Goal: Task Accomplishment & Management: Use online tool/utility

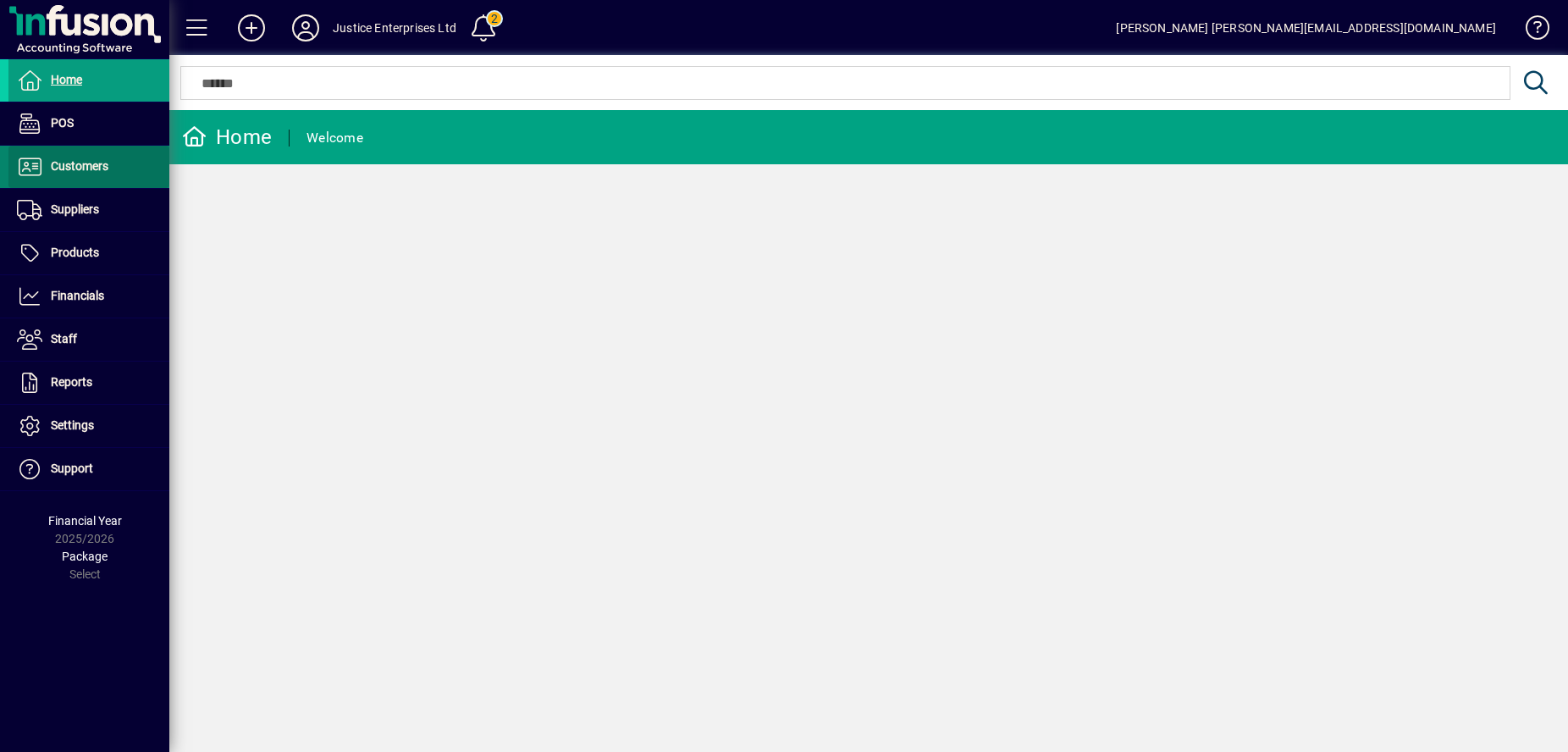
click at [117, 165] on span at bounding box center [89, 166] width 161 height 40
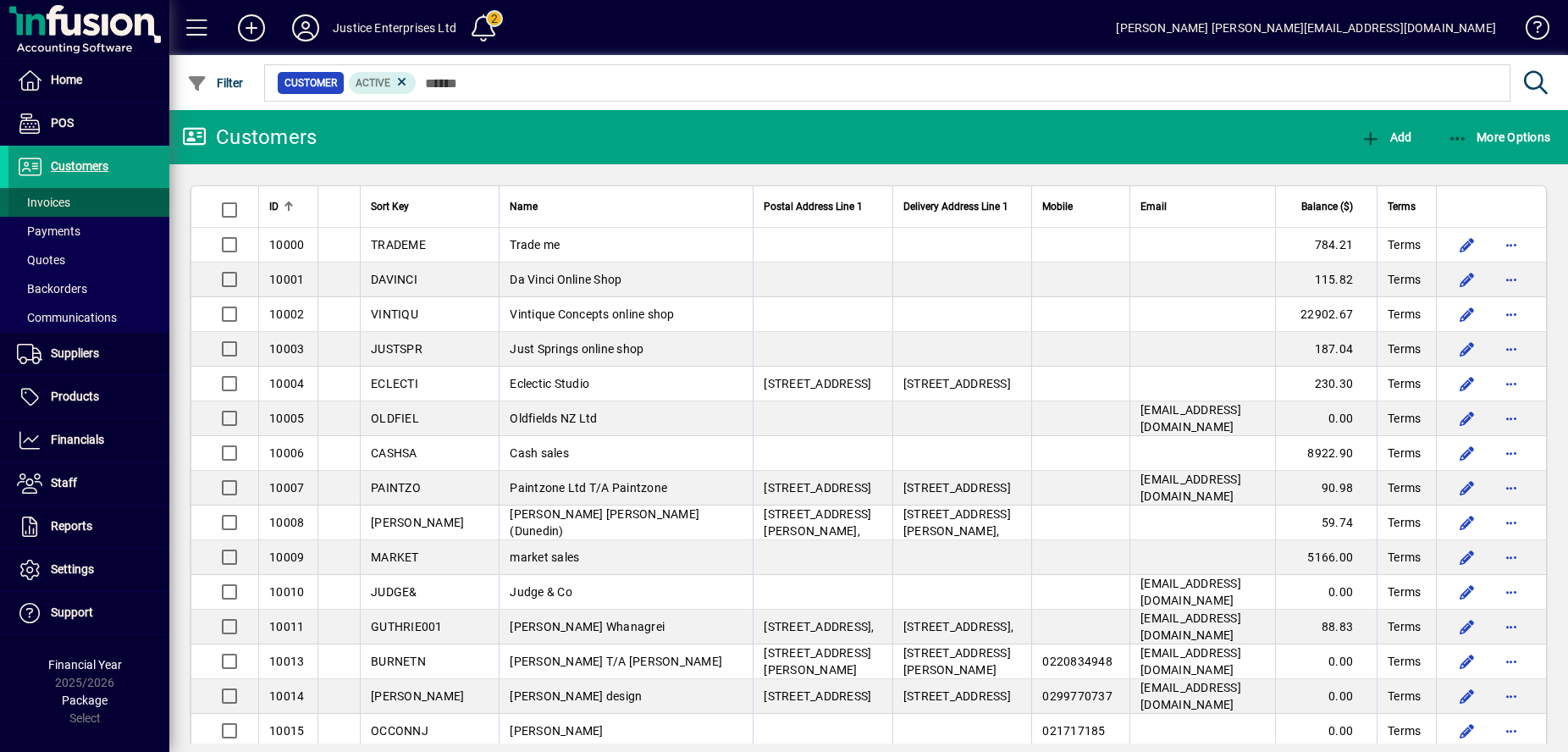
click at [148, 190] on span at bounding box center [89, 202] width 161 height 40
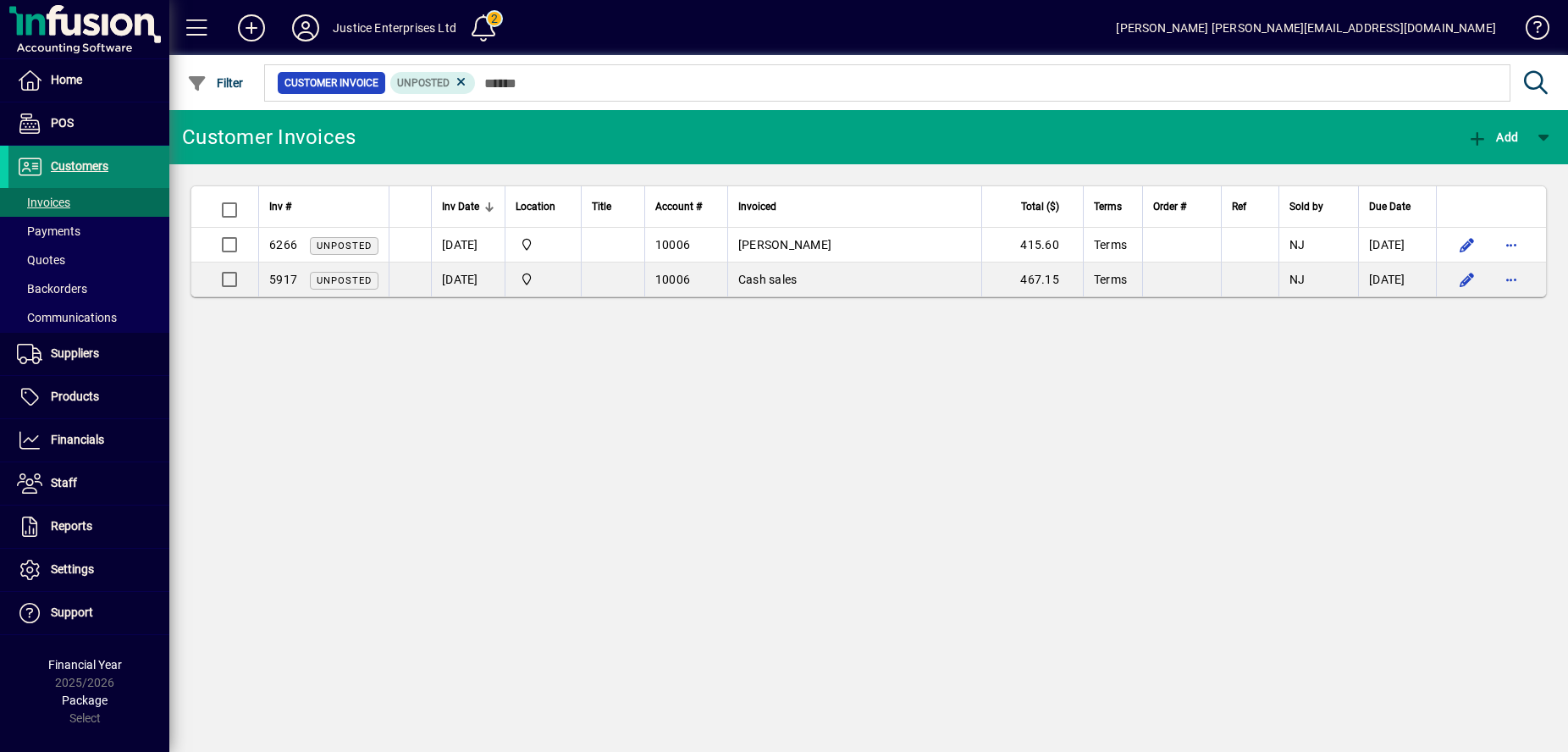
drag, startPoint x: 141, startPoint y: 170, endPoint x: 136, endPoint y: 152, distance: 18.7
click at [136, 152] on span at bounding box center [89, 166] width 161 height 40
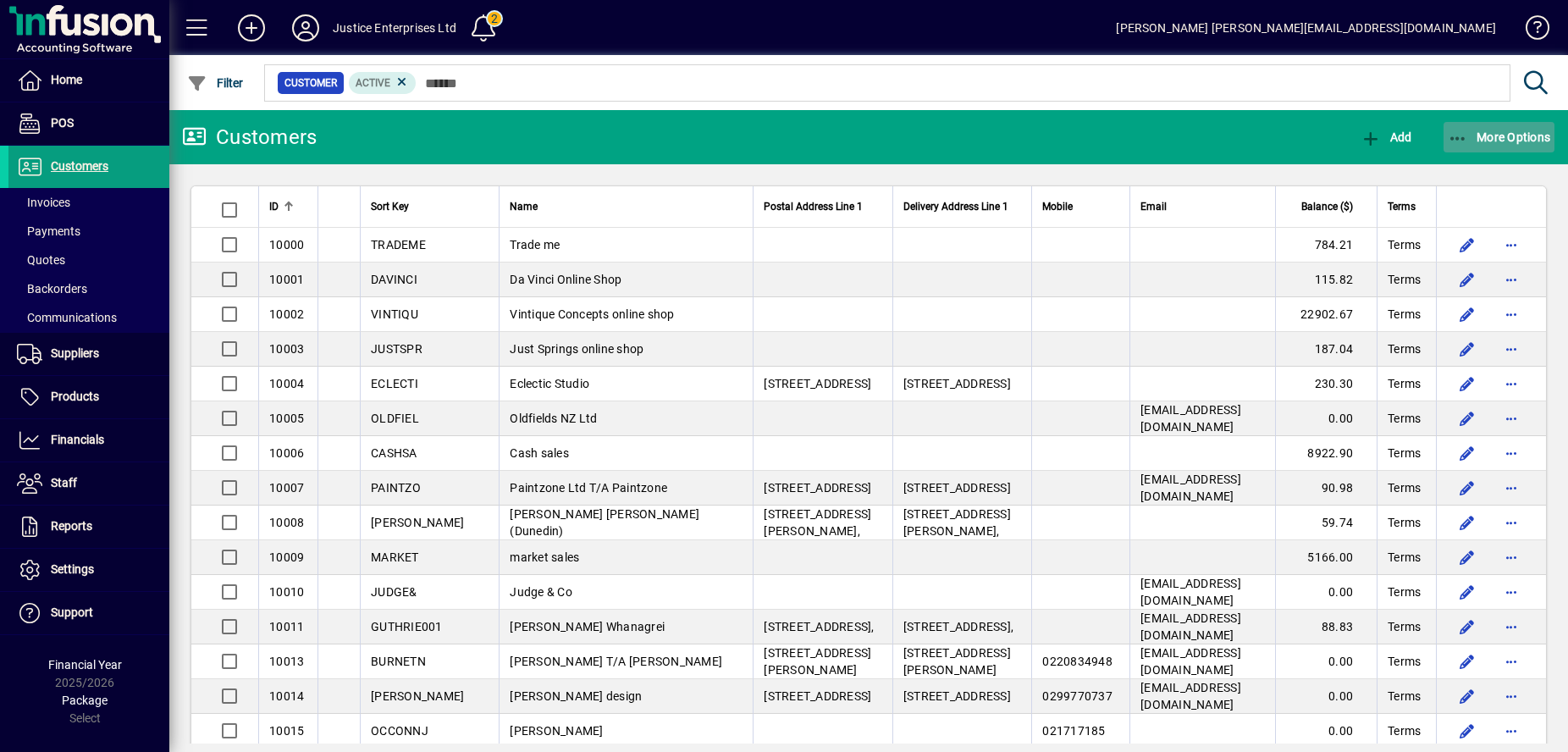
drag, startPoint x: 136, startPoint y: 152, endPoint x: 1510, endPoint y: 132, distance: 1374.1
click at [1510, 132] on span "More Options" at bounding box center [1499, 138] width 103 height 14
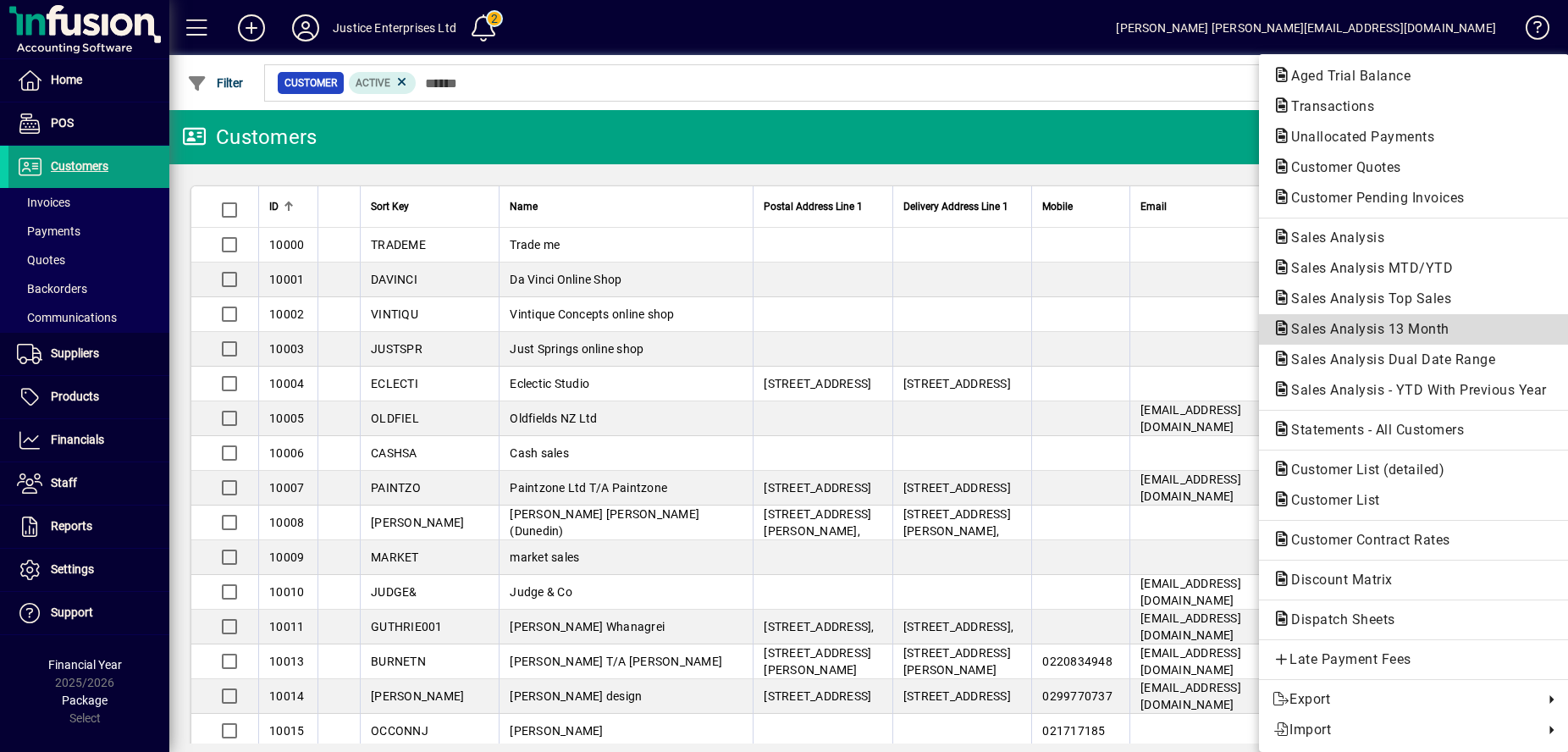
click at [1420, 317] on button "Sales Analysis 13 Month" at bounding box center [1414, 328] width 310 height 30
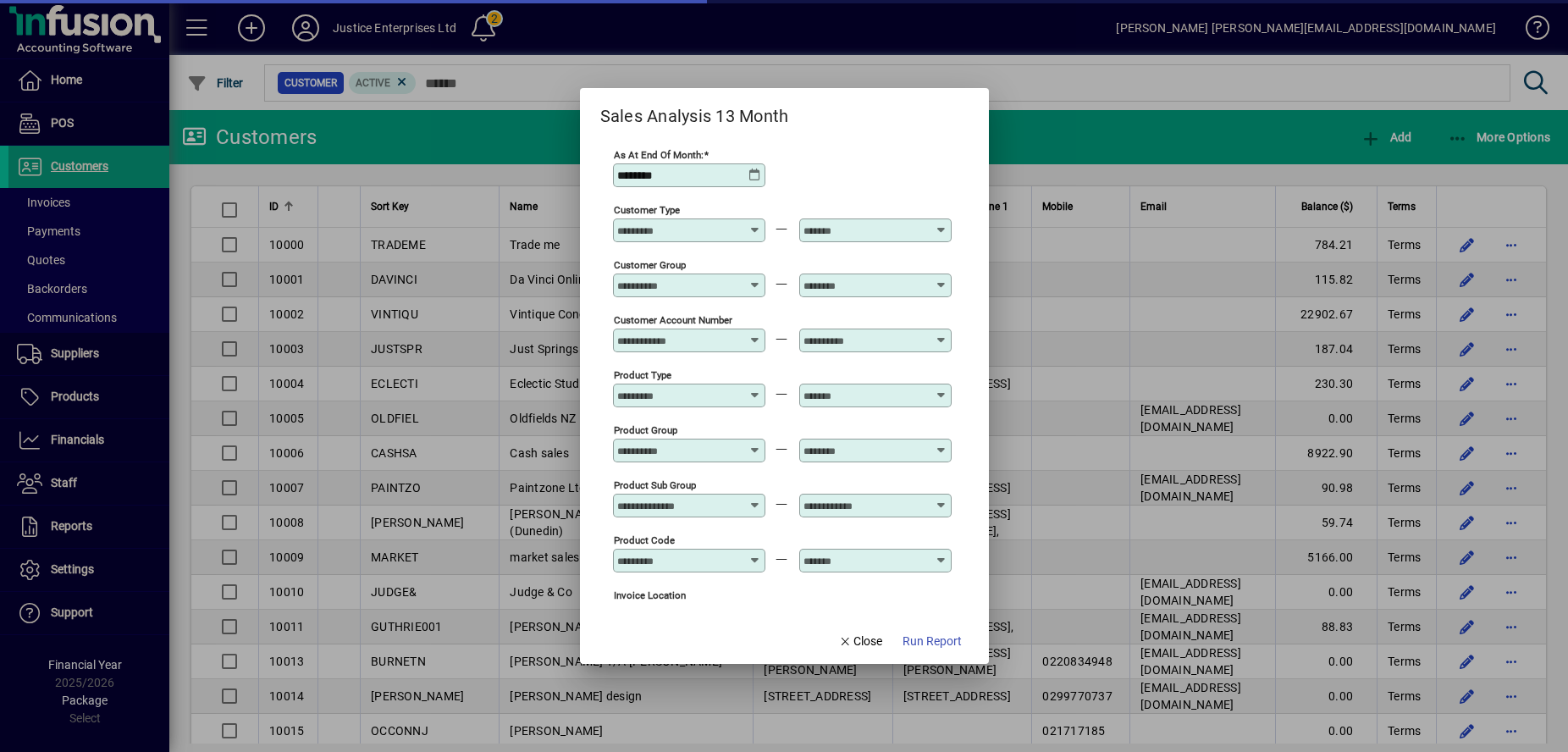
type input "**********"
click at [916, 650] on span "Run Report" at bounding box center [932, 641] width 59 height 18
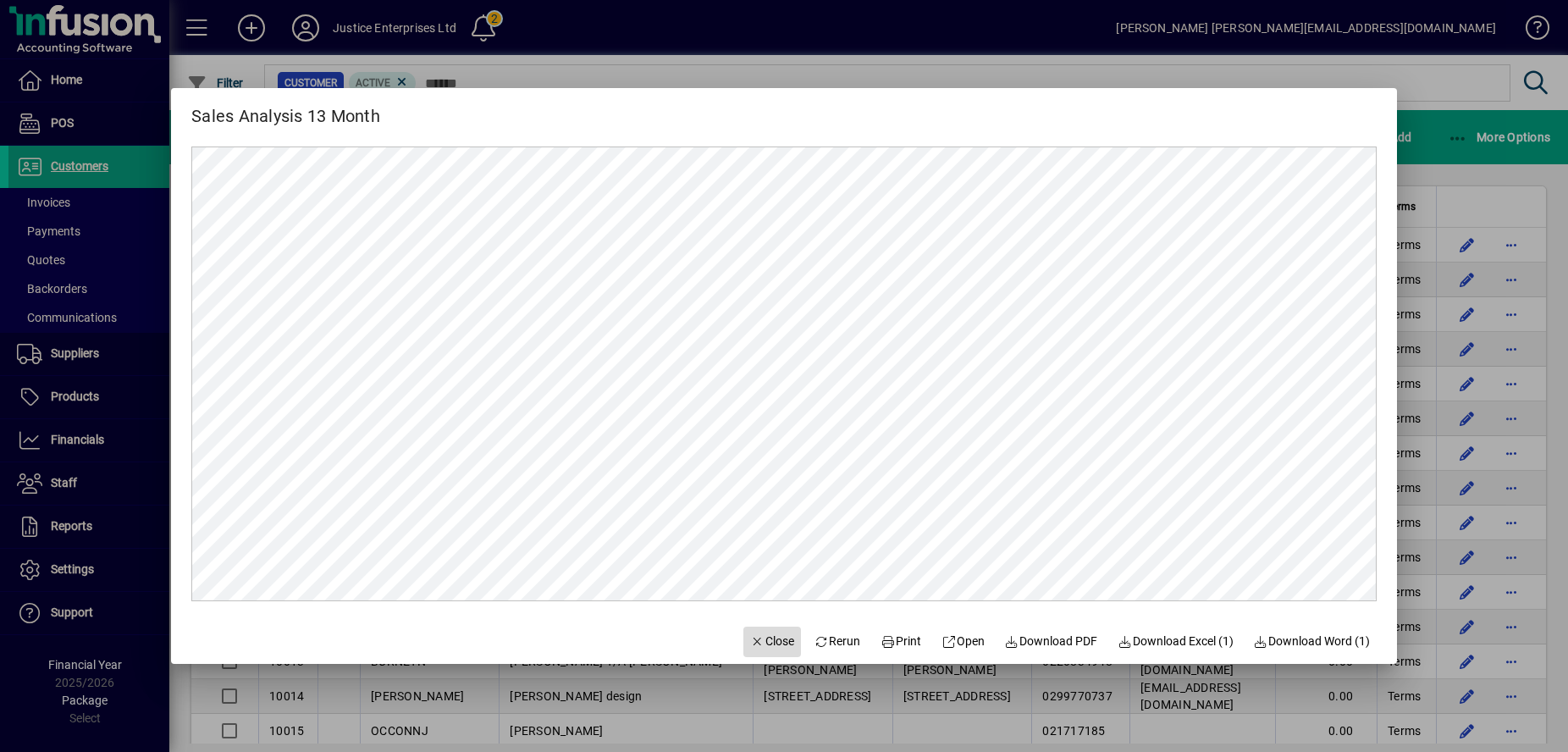
click at [773, 628] on span "button" at bounding box center [772, 641] width 58 height 40
